Goal: Information Seeking & Learning: Understand process/instructions

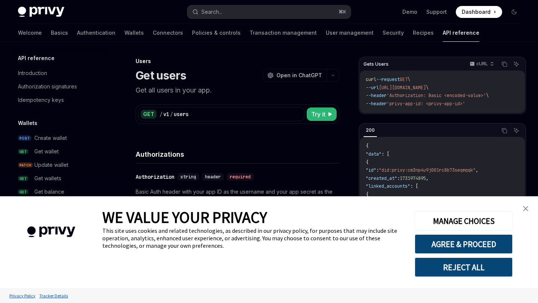
scroll to position [482, 0]
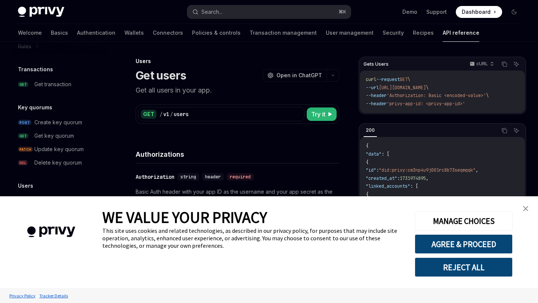
click at [528, 209] on img "close banner" at bounding box center [525, 208] width 5 height 5
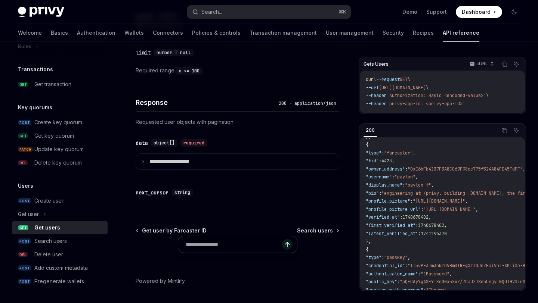
scroll to position [332, 0]
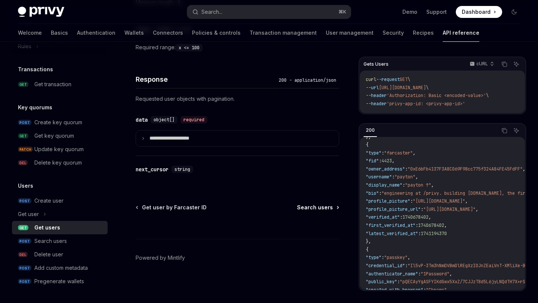
click at [313, 207] on span "Search users" at bounding box center [315, 207] width 36 height 7
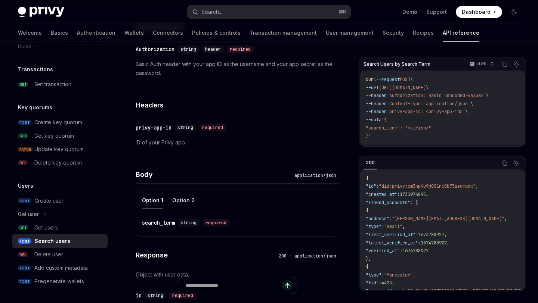
scroll to position [157, 0]
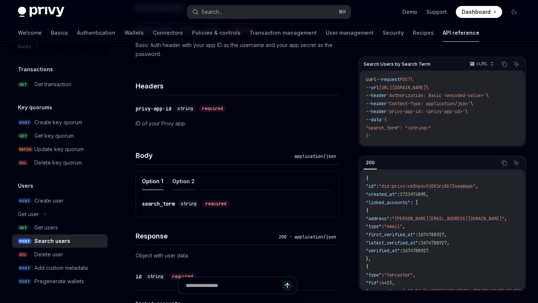
click at [176, 185] on button "Option 2" at bounding box center [183, 182] width 22 height 18
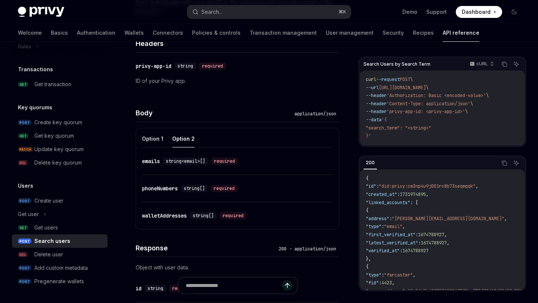
scroll to position [192, 0]
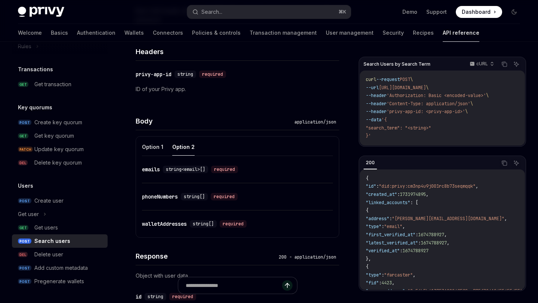
click at [163, 222] on div "walletAddresses" at bounding box center [164, 223] width 45 height 7
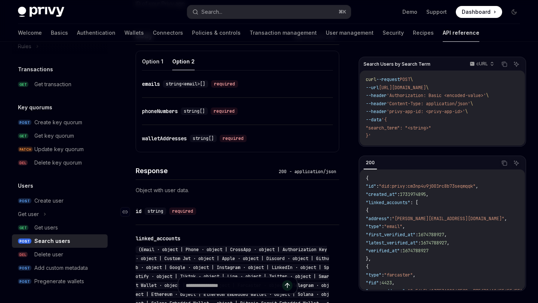
scroll to position [256, 0]
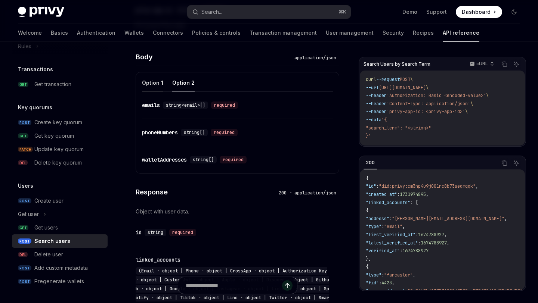
click at [156, 77] on button "Option 1" at bounding box center [152, 83] width 21 height 18
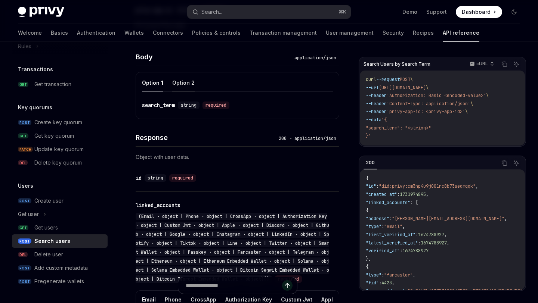
click at [182, 83] on button "Option 2" at bounding box center [183, 83] width 22 height 18
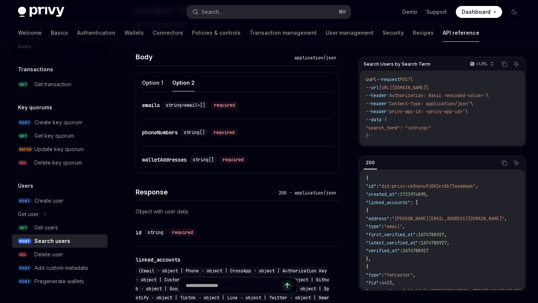
click at [171, 160] on div "walletAddresses" at bounding box center [164, 159] width 45 height 7
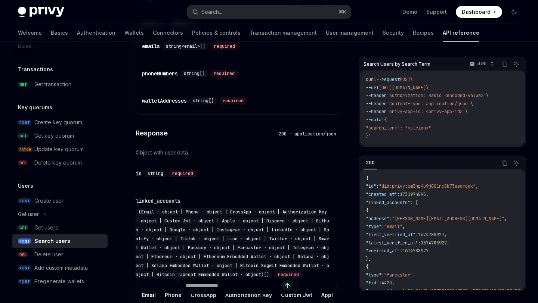
click at [171, 188] on div "**********" at bounding box center [238, 265] width 204 height 155
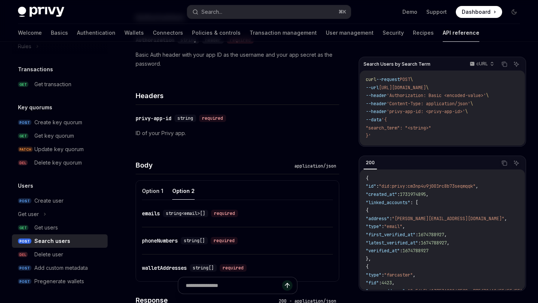
scroll to position [185, 0]
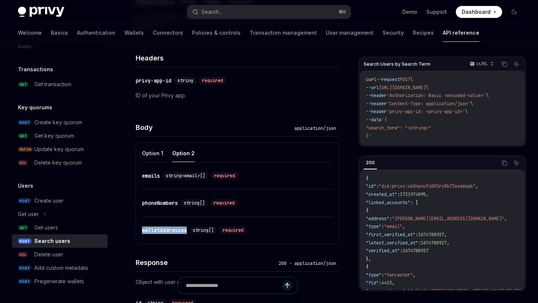
drag, startPoint x: 189, startPoint y: 231, endPoint x: 143, endPoint y: 232, distance: 46.7
click at [143, 232] on div "​ walletAddresses string[] required" at bounding box center [196, 230] width 108 height 7
copy div "walletAddresses"
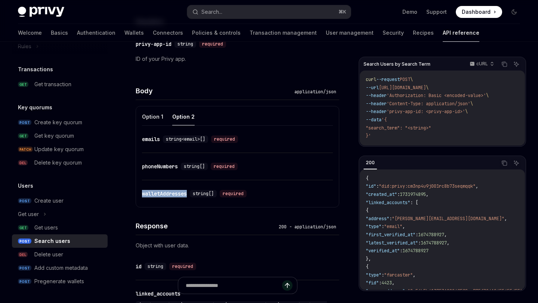
scroll to position [231, 0]
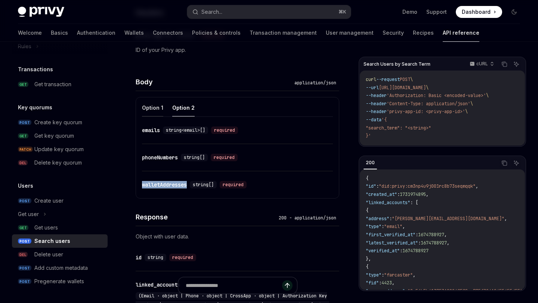
click at [157, 108] on button "Option 1" at bounding box center [152, 108] width 21 height 18
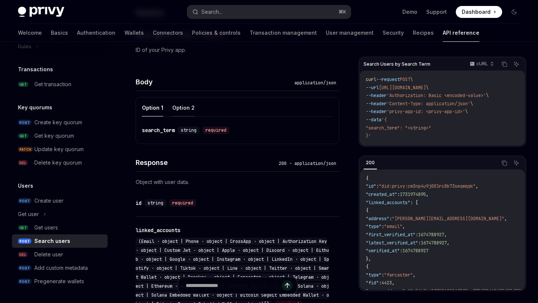
click at [186, 108] on button "Option 2" at bounding box center [183, 108] width 22 height 18
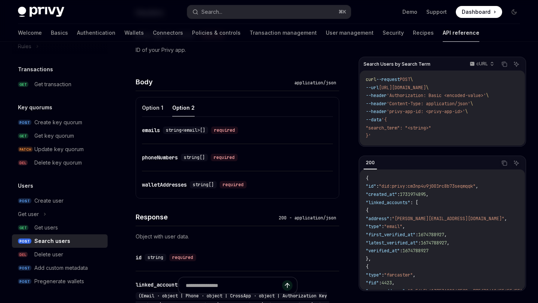
click at [192, 114] on button "Option 2" at bounding box center [183, 108] width 22 height 18
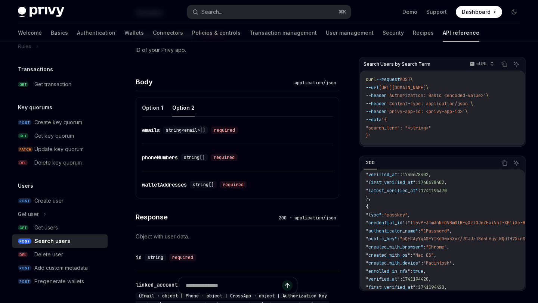
scroll to position [166, 0]
click at [157, 106] on button "Option 1" at bounding box center [152, 108] width 21 height 18
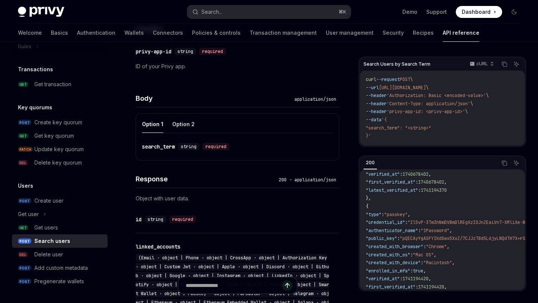
scroll to position [213, 0]
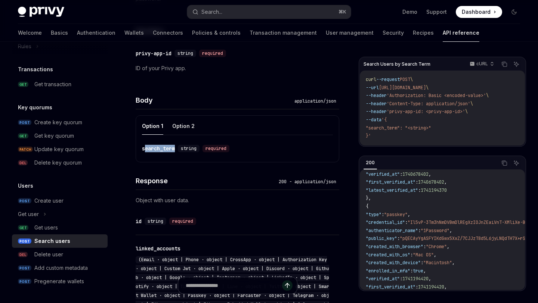
drag, startPoint x: 177, startPoint y: 152, endPoint x: 146, endPoint y: 150, distance: 31.5
click at [146, 150] on div "​ search_term string required" at bounding box center [233, 148] width 183 height 9
copy div "earch_term"
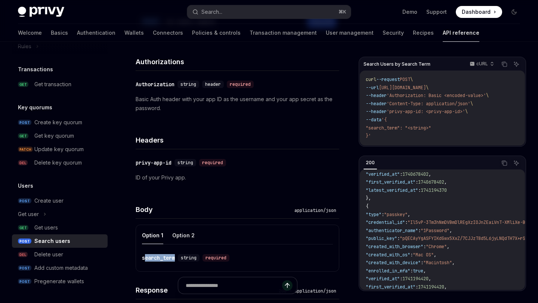
scroll to position [116, 0]
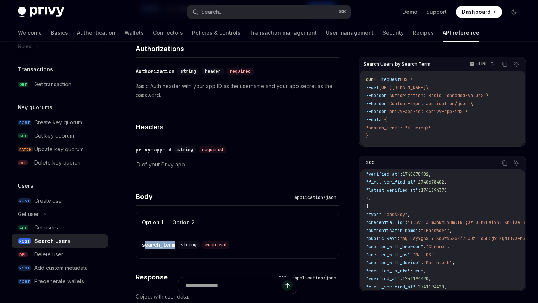
click at [187, 218] on button "Option 2" at bounding box center [183, 223] width 22 height 18
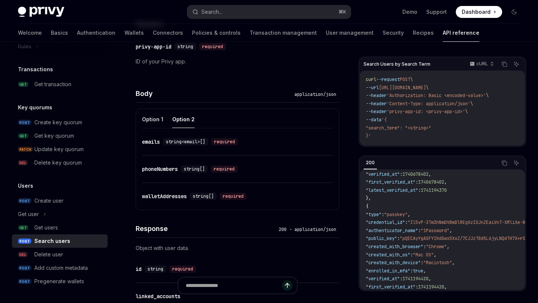
scroll to position [228, 0]
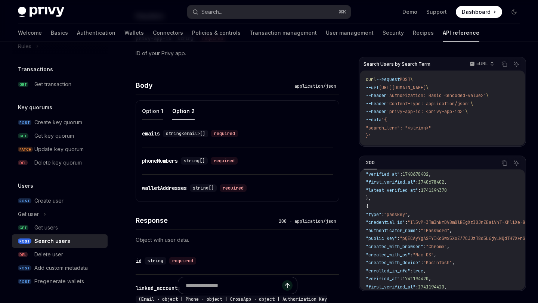
click at [149, 113] on button "Option 1" at bounding box center [152, 111] width 21 height 18
type textarea "*"
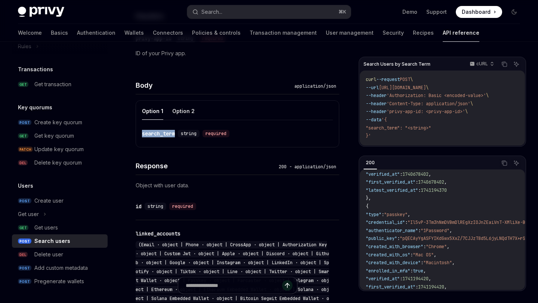
drag, startPoint x: 177, startPoint y: 134, endPoint x: 143, endPoint y: 134, distance: 34.7
click at [143, 134] on div "​ search_term string required" at bounding box center [187, 133] width 90 height 7
copy div "search_term"
click at [426, 86] on span "[URL][DOMAIN_NAME]" at bounding box center [402, 88] width 47 height 6
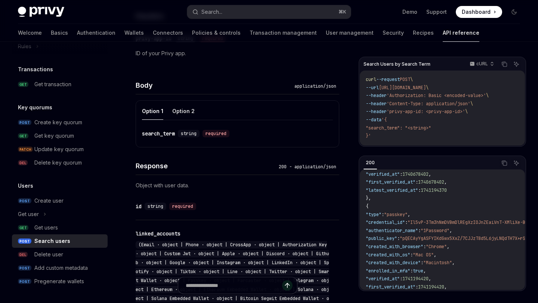
copy span "search"
click at [390, 129] on span ""search_term": "<string>"" at bounding box center [398, 128] width 65 height 6
copy span "search_term"
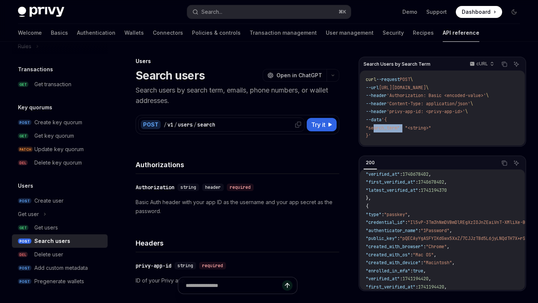
click at [298, 126] on icon at bounding box center [298, 125] width 6 height 6
